Goal: Task Accomplishment & Management: Manage account settings

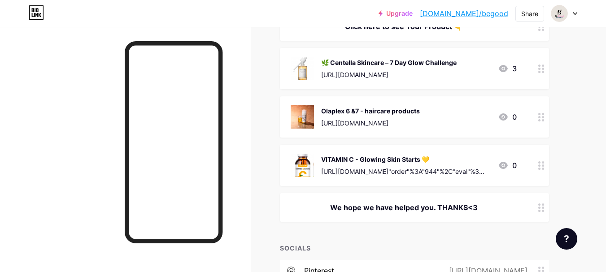
scroll to position [130, 0]
drag, startPoint x: 221, startPoint y: 141, endPoint x: 221, endPoint y: 161, distance: 19.7
click at [221, 161] on div at bounding box center [174, 142] width 98 height 202
click at [219, 141] on div at bounding box center [174, 142] width 98 height 202
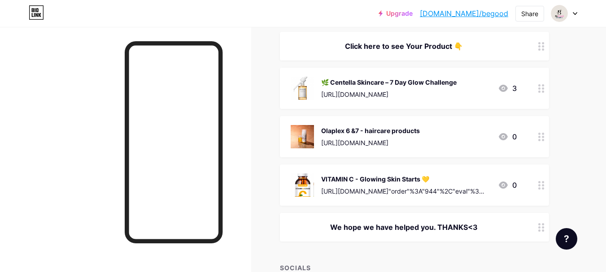
scroll to position [0, 0]
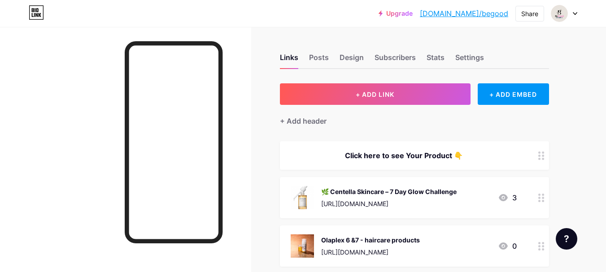
click at [435, 46] on div "Links Posts Design Subscribers Stats Settings" at bounding box center [414, 53] width 269 height 31
click at [435, 52] on div "Stats" at bounding box center [436, 60] width 18 height 16
click at [406, 270] on span "Click here to see Your Product 👇 🌿 Centella Skincare – 7 Day Glow Challenge [UR…" at bounding box center [414, 246] width 269 height 210
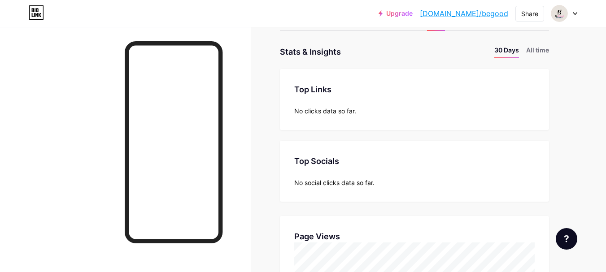
scroll to position [39, 0]
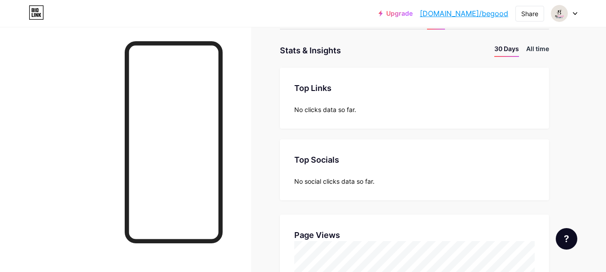
click at [534, 48] on li "All time" at bounding box center [537, 50] width 23 height 13
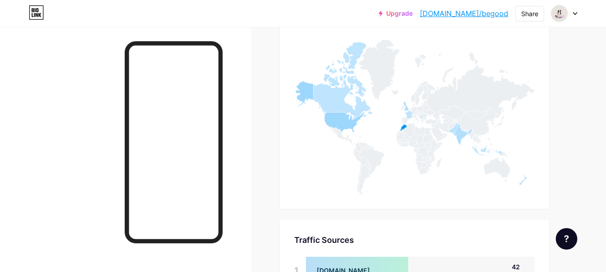
scroll to position [414, 0]
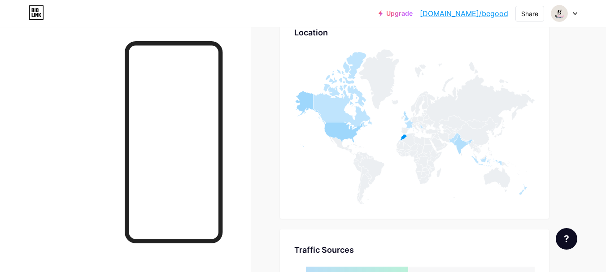
click at [405, 136] on g at bounding box center [414, 126] width 240 height 155
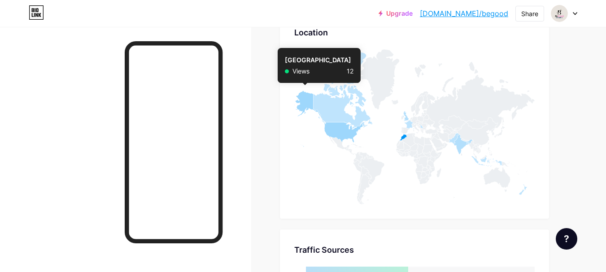
click at [301, 100] on icon at bounding box center [328, 119] width 69 height 56
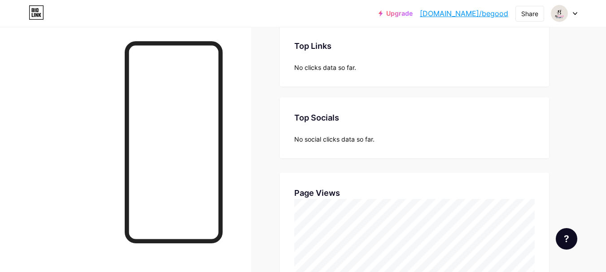
scroll to position [0, 0]
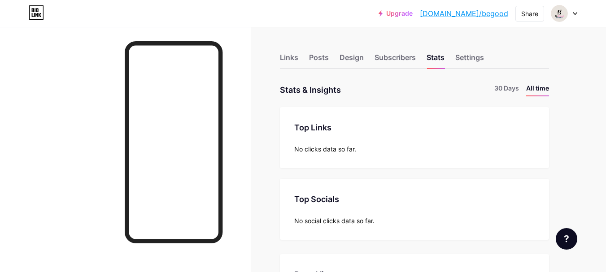
click at [488, 85] on ul "30 Days All time" at bounding box center [518, 89] width 62 height 13
click at [500, 88] on li "30 Days" at bounding box center [506, 89] width 25 height 13
click at [282, 55] on div "Links" at bounding box center [289, 60] width 18 height 16
